Goal: Transaction & Acquisition: Book appointment/travel/reservation

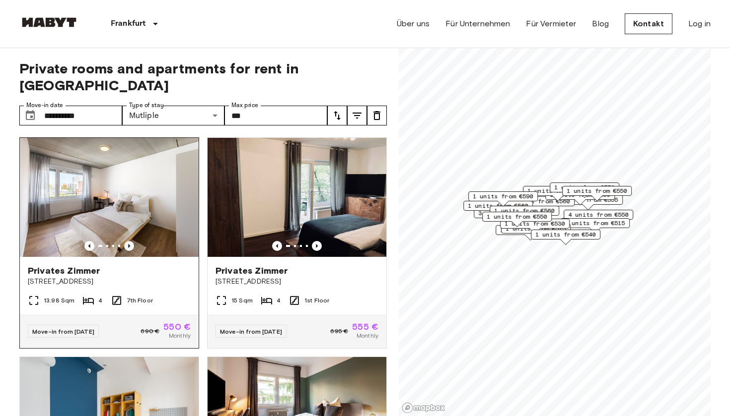
click at [130, 244] on icon "Previous image" at bounding box center [129, 246] width 2 height 4
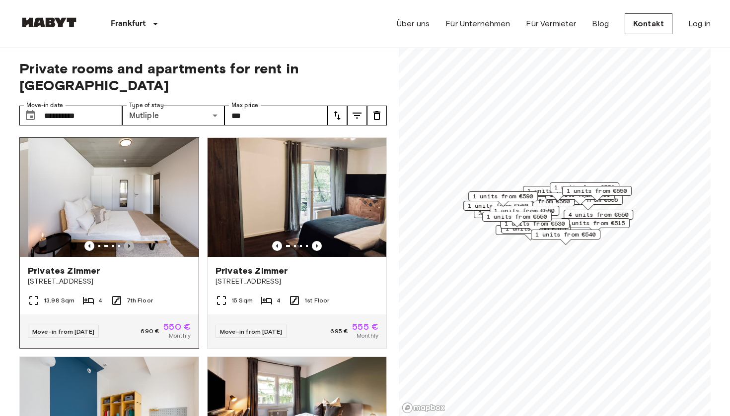
click at [130, 244] on icon "Previous image" at bounding box center [129, 246] width 2 height 4
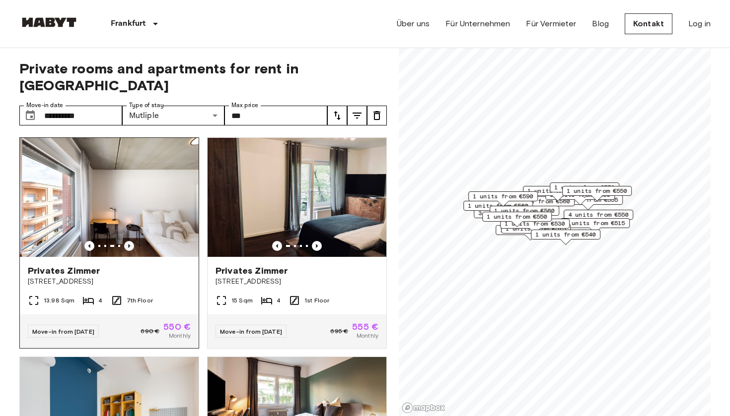
click at [130, 244] on icon "Previous image" at bounding box center [129, 246] width 2 height 4
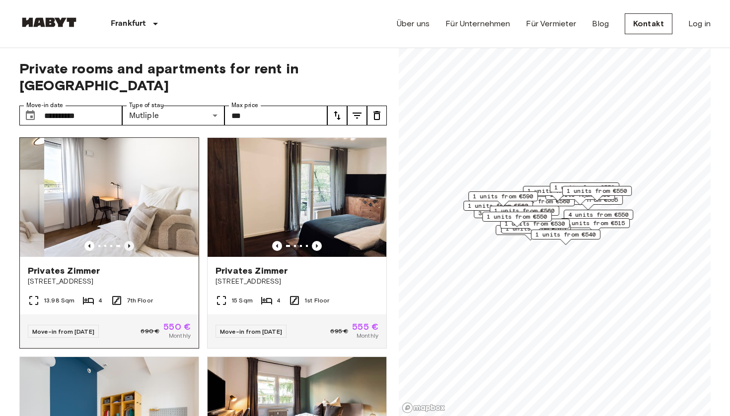
click at [130, 244] on icon "Previous image" at bounding box center [129, 246] width 2 height 4
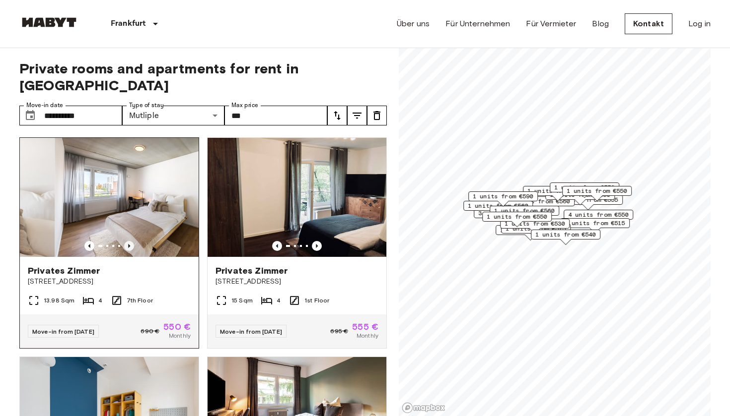
click at [130, 244] on icon "Previous image" at bounding box center [129, 246] width 2 height 4
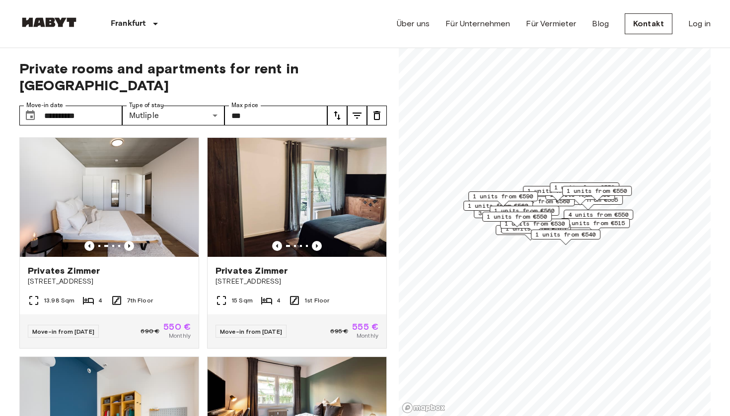
click at [353, 110] on icon "tune" at bounding box center [357, 116] width 12 height 12
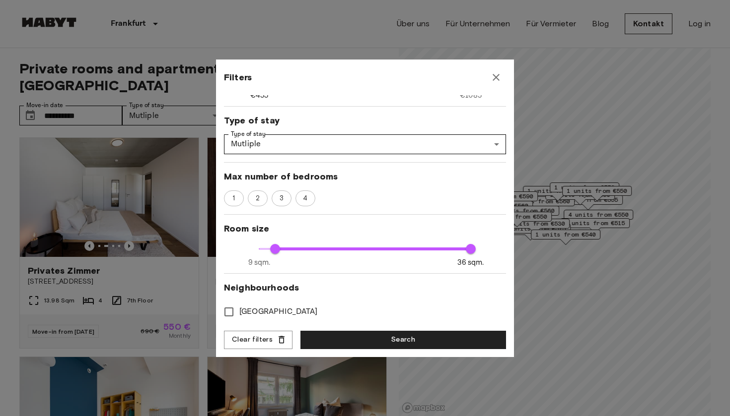
scroll to position [99, 0]
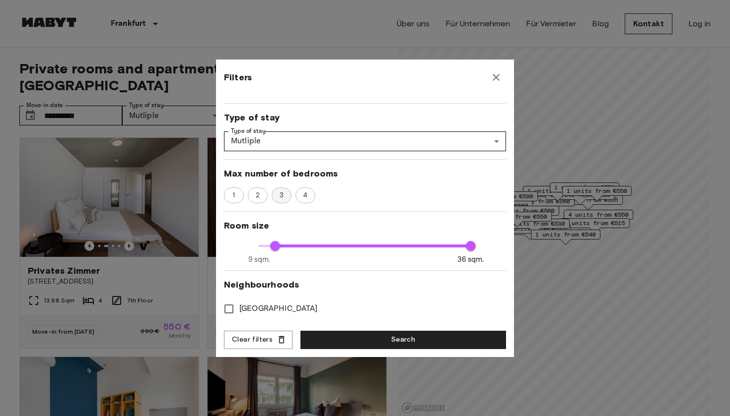
click at [283, 196] on span "3" at bounding box center [281, 196] width 15 height 10
type input "***"
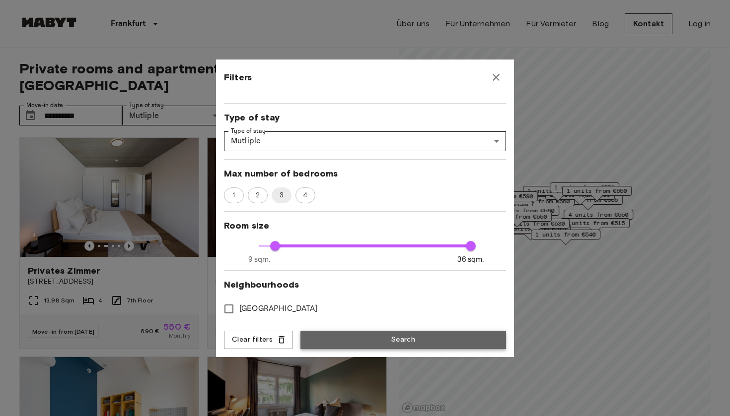
click at [340, 343] on button "Search" at bounding box center [403, 340] width 206 height 18
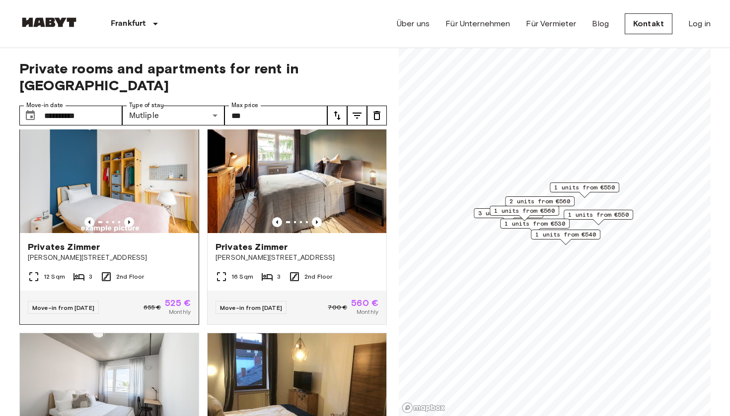
scroll to position [22, 0]
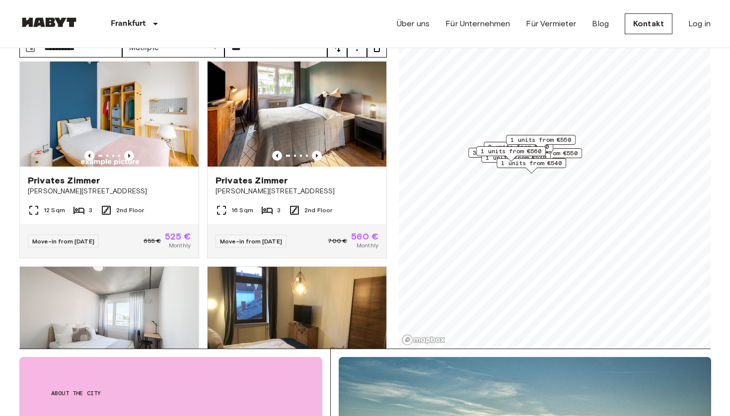
scroll to position [79, 0]
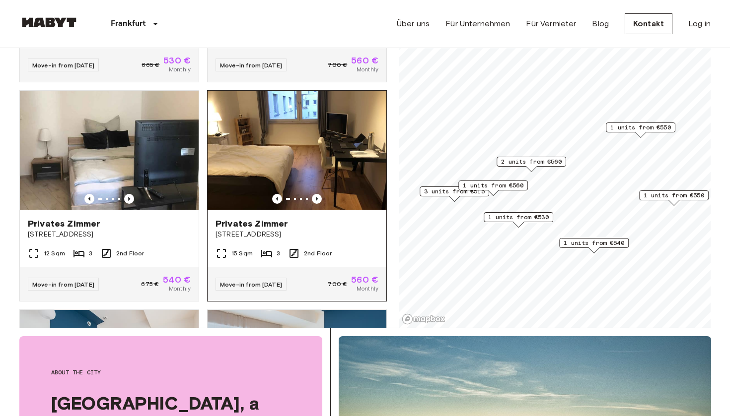
scroll to position [614, 0]
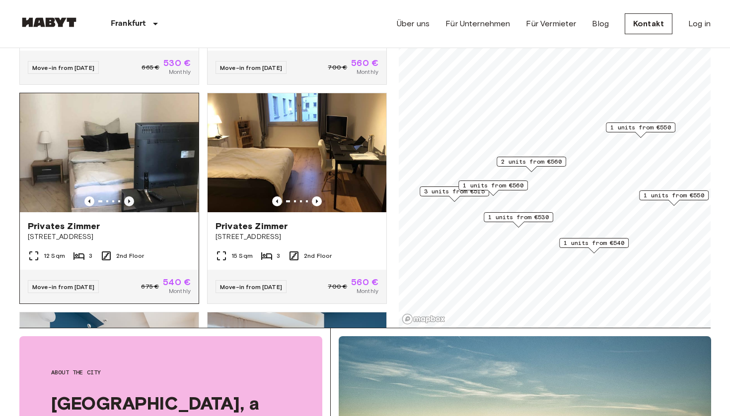
click at [130, 197] on icon "Previous image" at bounding box center [129, 202] width 10 height 10
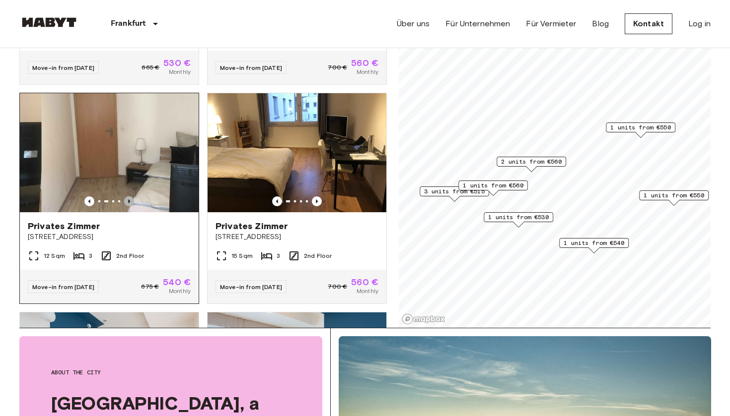
click at [130, 197] on icon "Previous image" at bounding box center [129, 202] width 10 height 10
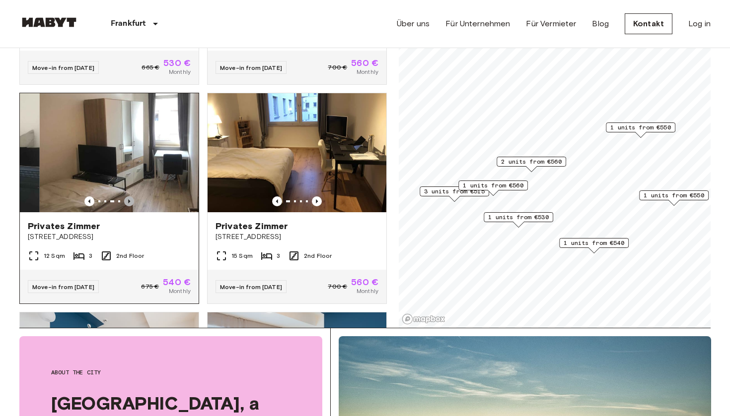
click at [130, 197] on icon "Previous image" at bounding box center [129, 202] width 10 height 10
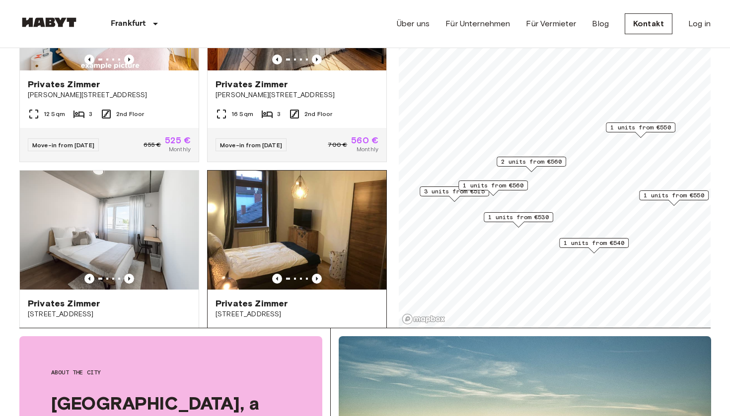
scroll to position [95, 0]
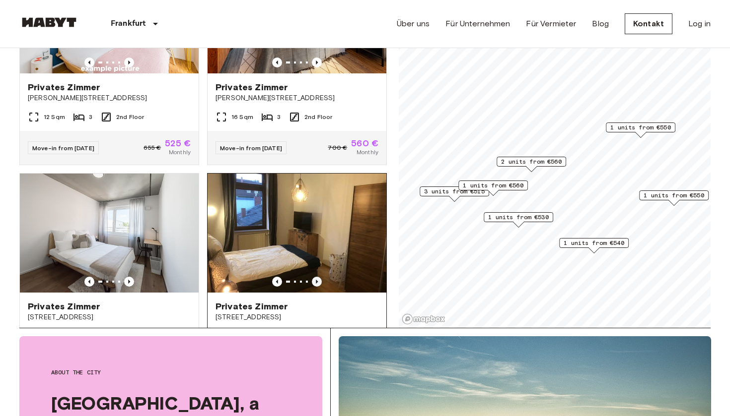
click at [321, 277] on icon "Previous image" at bounding box center [317, 282] width 10 height 10
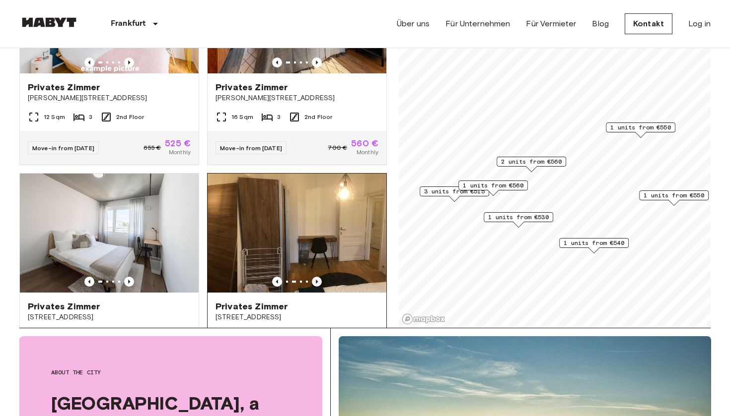
click at [321, 277] on icon "Previous image" at bounding box center [317, 282] width 10 height 10
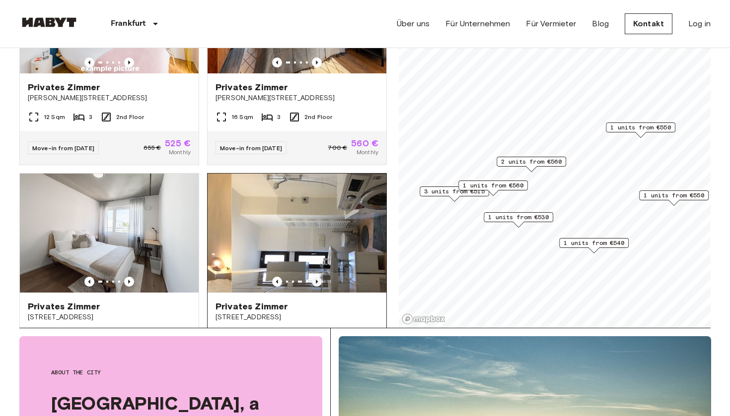
click at [321, 277] on icon "Previous image" at bounding box center [317, 282] width 10 height 10
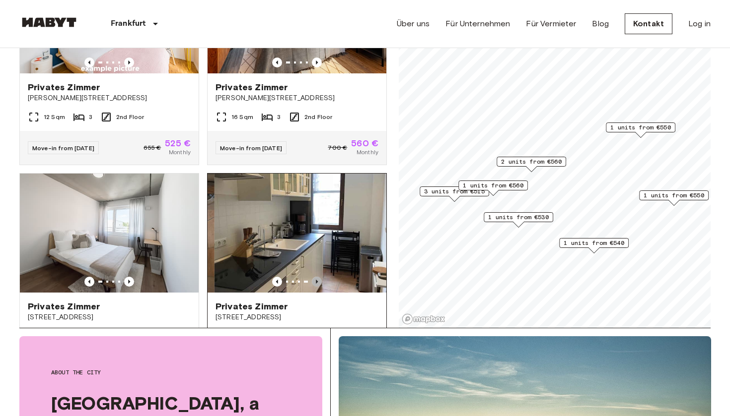
click at [321, 277] on icon "Previous image" at bounding box center [317, 282] width 10 height 10
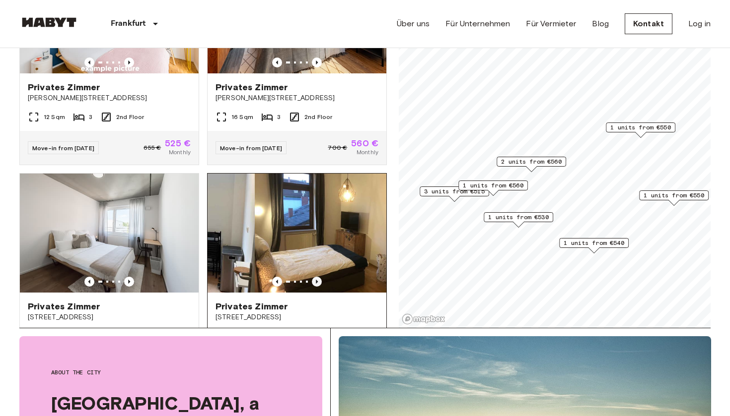
click at [321, 277] on icon "Previous image" at bounding box center [317, 282] width 10 height 10
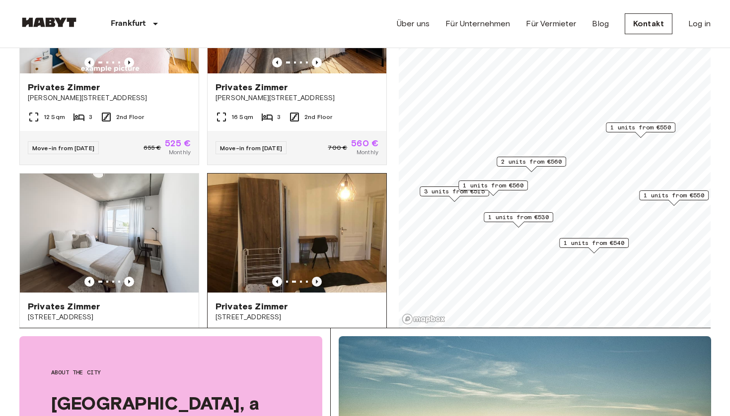
click at [321, 277] on icon "Previous image" at bounding box center [317, 282] width 10 height 10
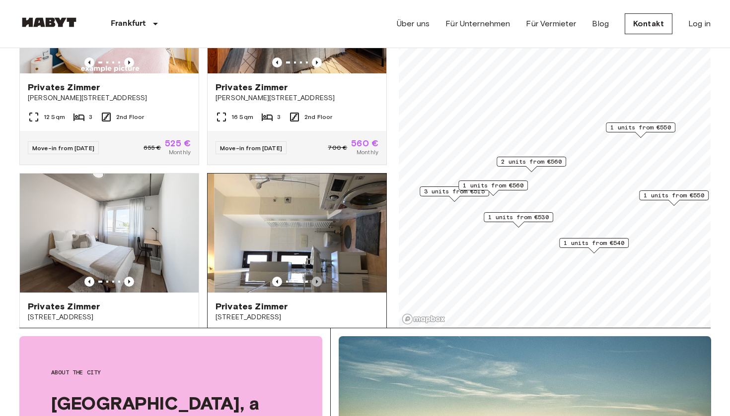
click at [321, 277] on icon "Previous image" at bounding box center [317, 282] width 10 height 10
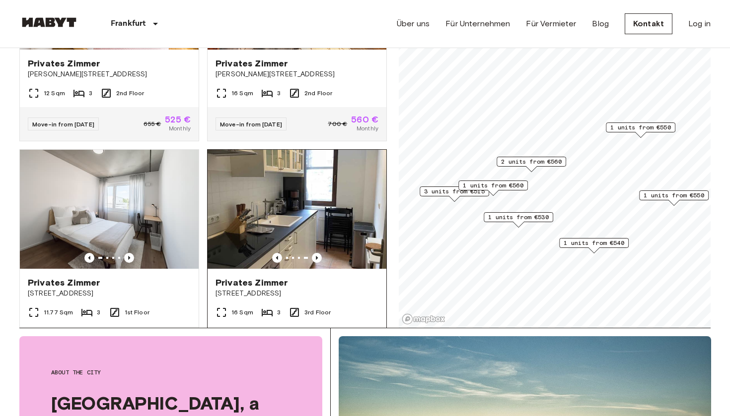
scroll to position [99, 0]
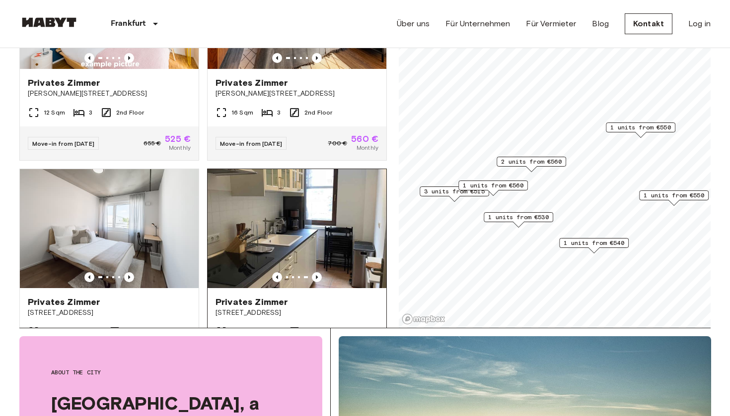
click at [322, 239] on img at bounding box center [296, 228] width 179 height 119
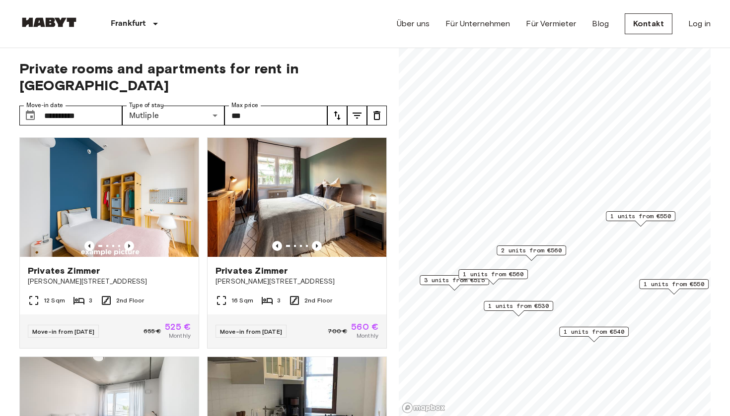
scroll to position [0, 0]
click at [358, 113] on icon "tune" at bounding box center [356, 116] width 9 height 6
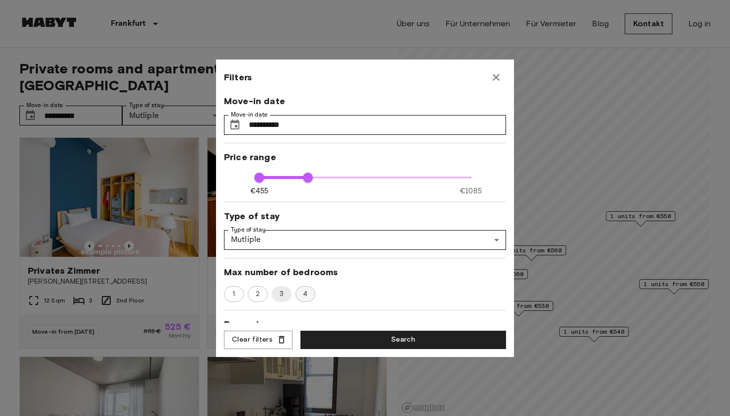
click at [301, 295] on span "4" at bounding box center [304, 294] width 15 height 10
type input "***"
click at [329, 338] on button "Search" at bounding box center [403, 340] width 206 height 18
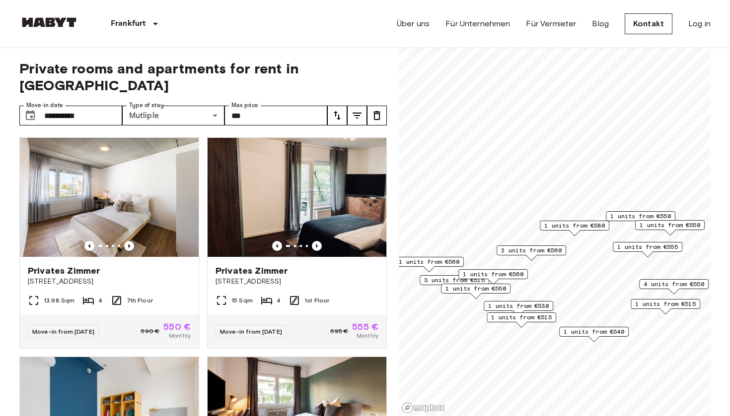
click at [566, 225] on span "1 units from €580" at bounding box center [574, 225] width 61 height 9
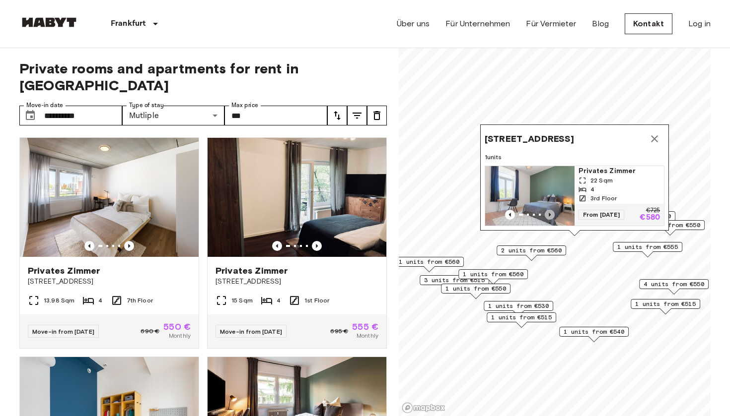
click at [546, 214] on icon "Previous image" at bounding box center [550, 215] width 10 height 10
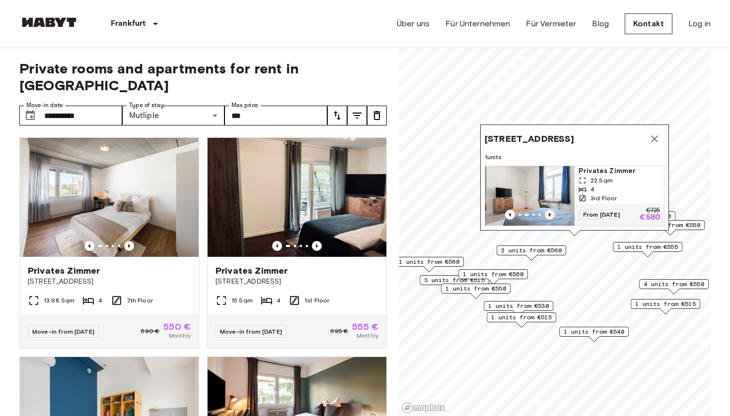
click at [546, 214] on icon "Previous image" at bounding box center [550, 215] width 10 height 10
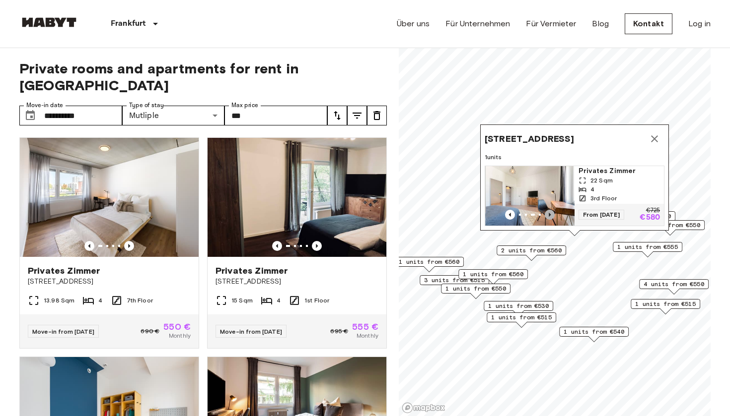
click at [546, 214] on icon "Previous image" at bounding box center [550, 215] width 10 height 10
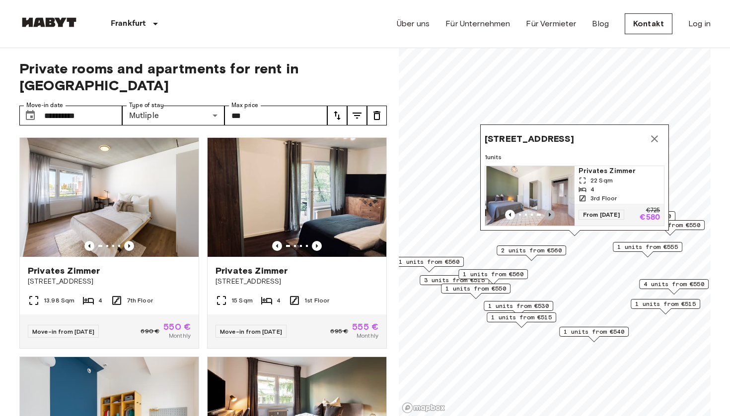
click at [546, 214] on icon "Previous image" at bounding box center [550, 215] width 10 height 10
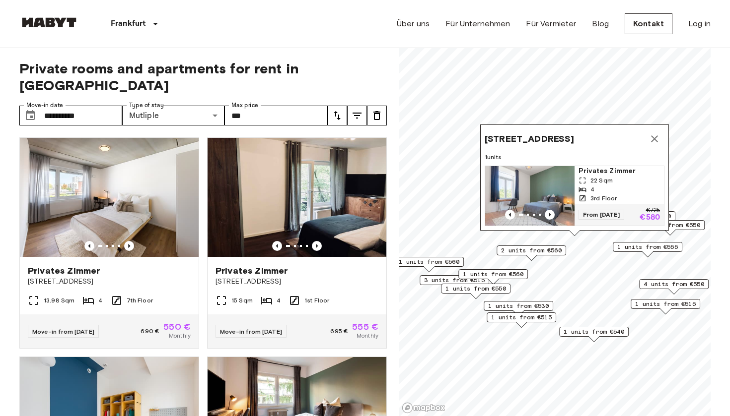
click at [599, 178] on span "22 Sqm" at bounding box center [601, 180] width 22 height 9
